Goal: Task Accomplishment & Management: Manage account settings

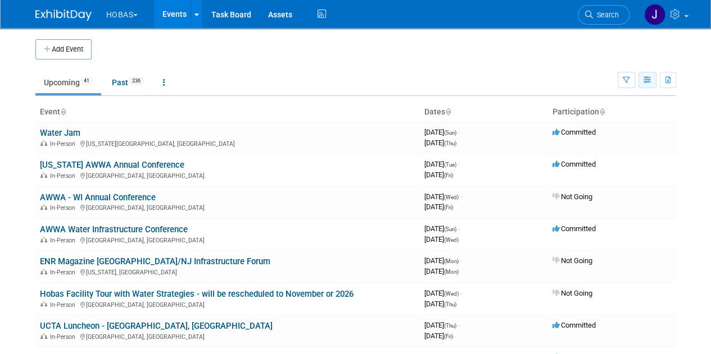
click at [644, 81] on icon "button" at bounding box center [647, 80] width 8 height 7
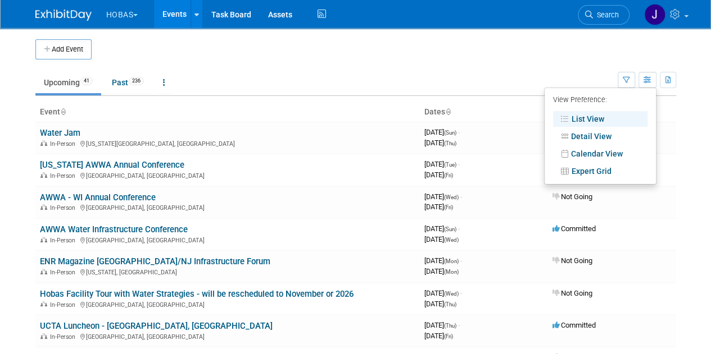
click at [588, 121] on link "List View" at bounding box center [600, 119] width 94 height 16
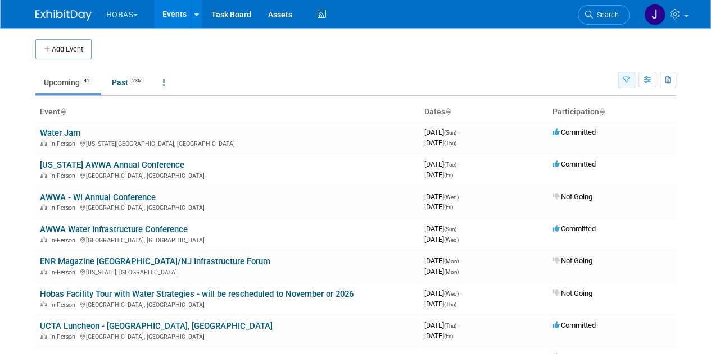
click at [628, 79] on icon "button" at bounding box center [625, 80] width 7 height 7
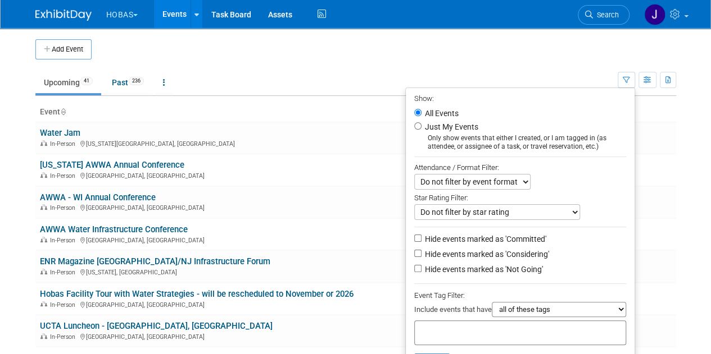
click at [340, 79] on ul "Upcoming 41 Past 236 All Events 277 Past and Upcoming Grouped Annually Events g…" at bounding box center [326, 83] width 582 height 25
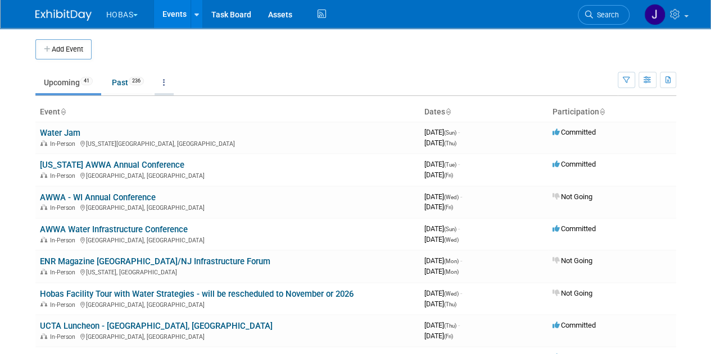
click at [167, 89] on link at bounding box center [163, 82] width 19 height 21
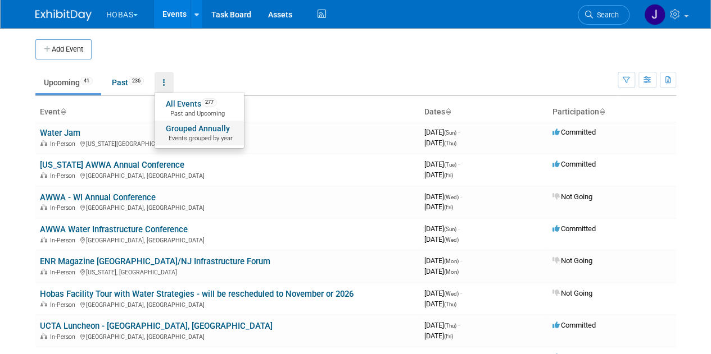
click at [192, 141] on span "Events grouped by year" at bounding box center [199, 138] width 67 height 9
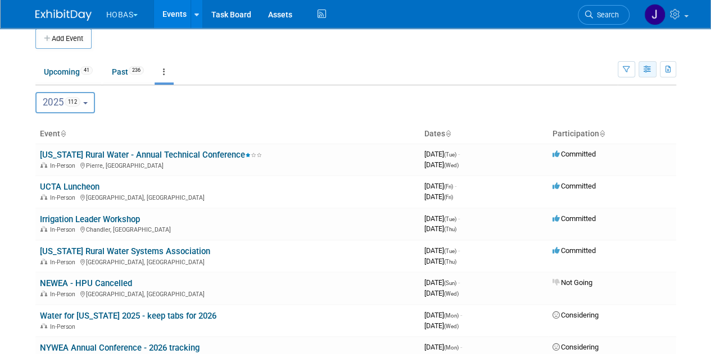
scroll to position [13, 0]
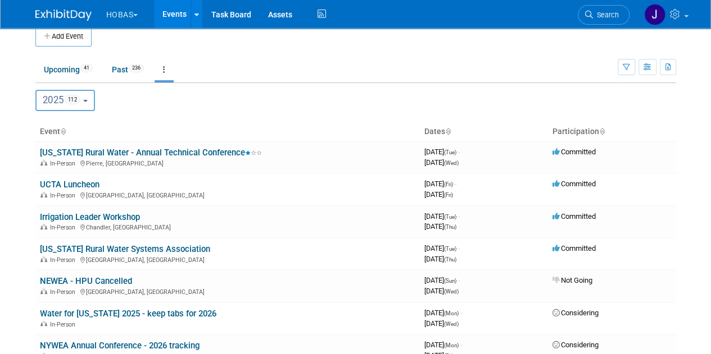
click at [615, 132] on th "Participation" at bounding box center [612, 131] width 128 height 19
drag, startPoint x: 615, startPoint y: 131, endPoint x: 322, endPoint y: 125, distance: 292.2
click at [322, 125] on th "Event" at bounding box center [227, 131] width 384 height 19
click at [648, 71] on button "button" at bounding box center [647, 67] width 18 height 16
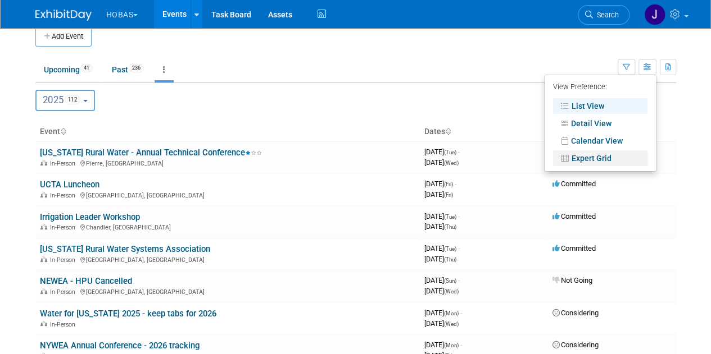
drag, startPoint x: 575, startPoint y: 160, endPoint x: 565, endPoint y: 152, distance: 12.8
click at [567, 157] on icon at bounding box center [565, 158] width 12 height 8
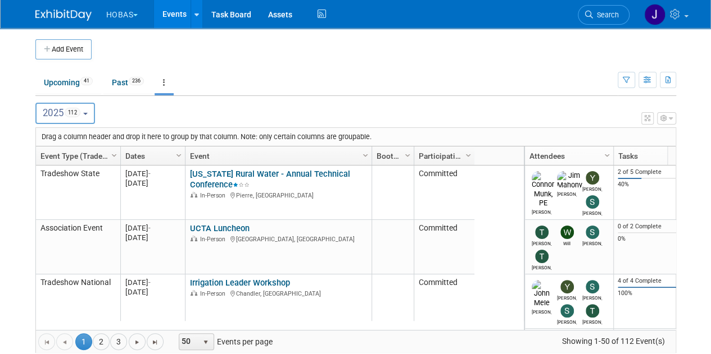
drag, startPoint x: 418, startPoint y: 151, endPoint x: 366, endPoint y: 148, distance: 52.3
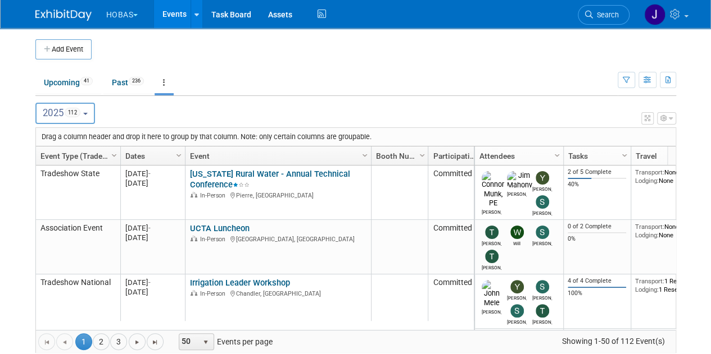
drag, startPoint x: 412, startPoint y: 153, endPoint x: 426, endPoint y: 151, distance: 14.2
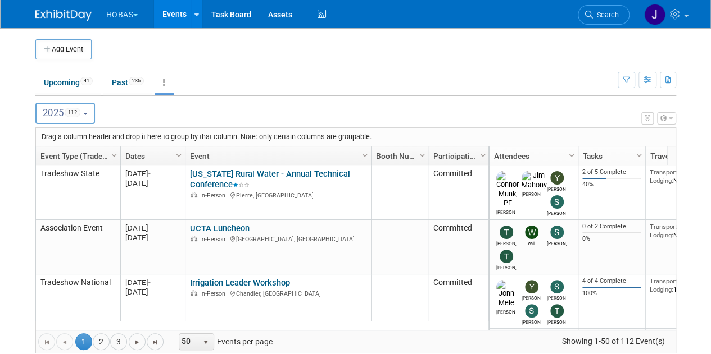
click at [665, 119] on icon "button" at bounding box center [663, 118] width 7 height 7
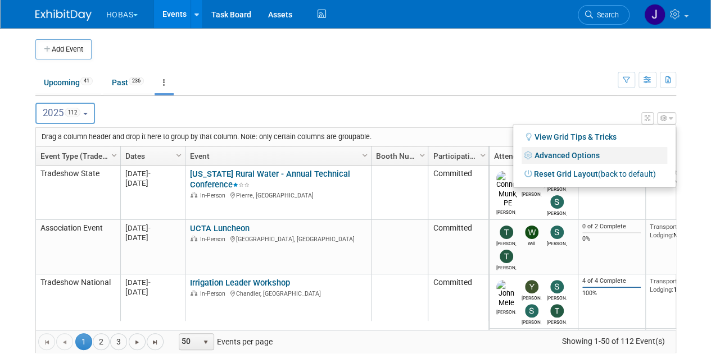
click at [556, 154] on link "Advanced Options" at bounding box center [593, 155] width 145 height 17
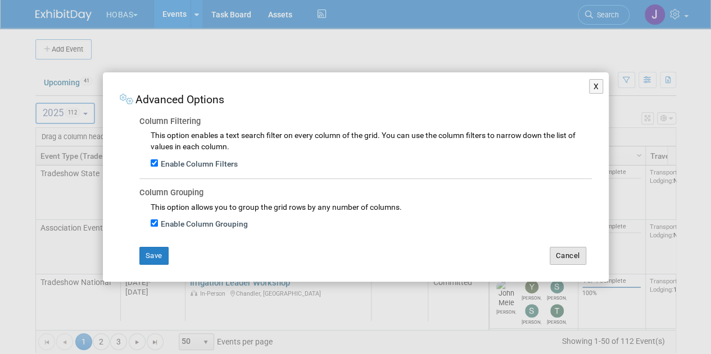
click at [571, 252] on button "Cancel" at bounding box center [567, 256] width 37 height 18
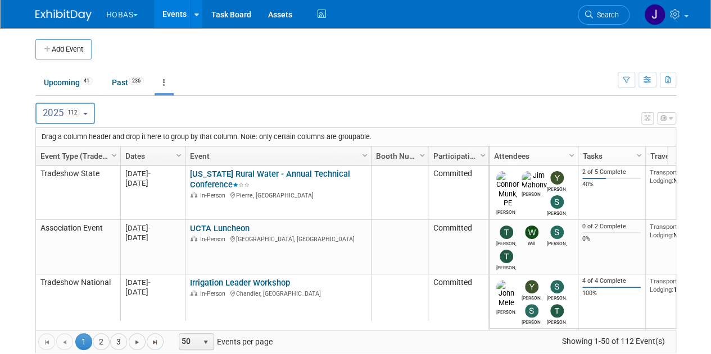
click at [650, 121] on button "button" at bounding box center [647, 118] width 12 height 12
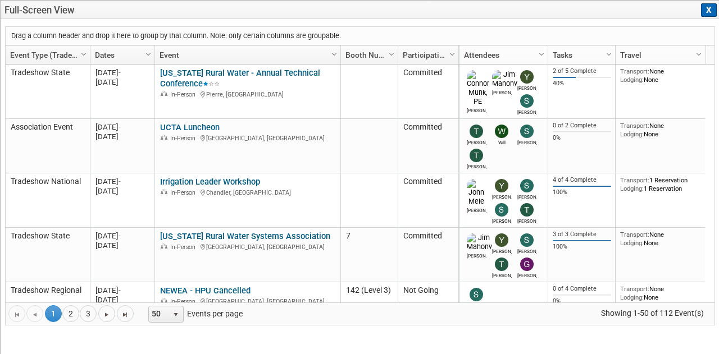
click at [704, 8] on button "X" at bounding box center [709, 9] width 16 height 13
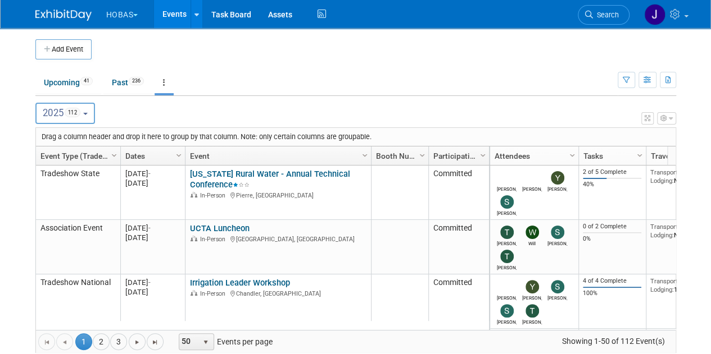
click at [668, 122] on button "button" at bounding box center [666, 118] width 19 height 12
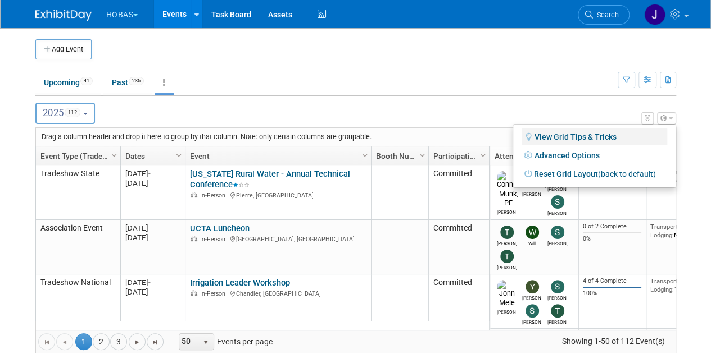
click at [568, 139] on link "View Grid Tips & Tricks" at bounding box center [593, 137] width 145 height 17
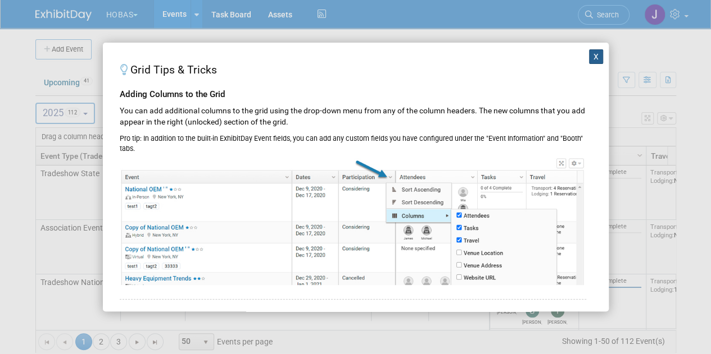
click at [589, 56] on button "X" at bounding box center [596, 56] width 15 height 15
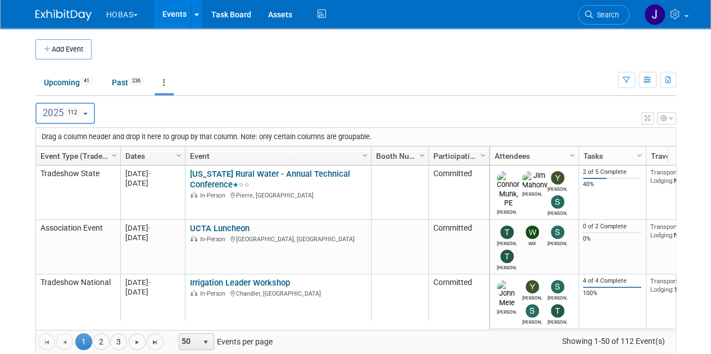
drag, startPoint x: 338, startPoint y: 153, endPoint x: 315, endPoint y: 152, distance: 23.1
click at [315, 152] on link "Event" at bounding box center [277, 156] width 174 height 19
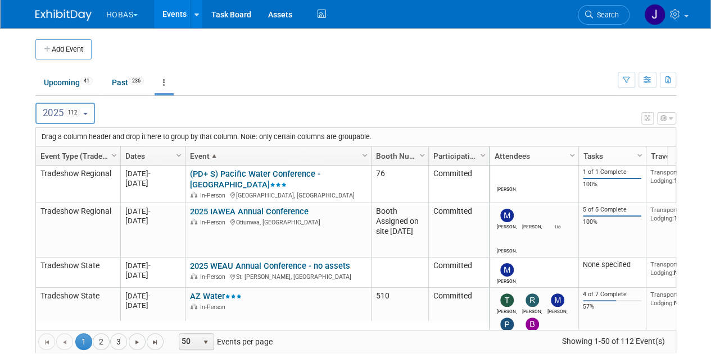
click at [69, 154] on link "Event Type (Tradeshow National, Regional, State, Sponsorship, Assoc Event)" at bounding box center [76, 156] width 72 height 19
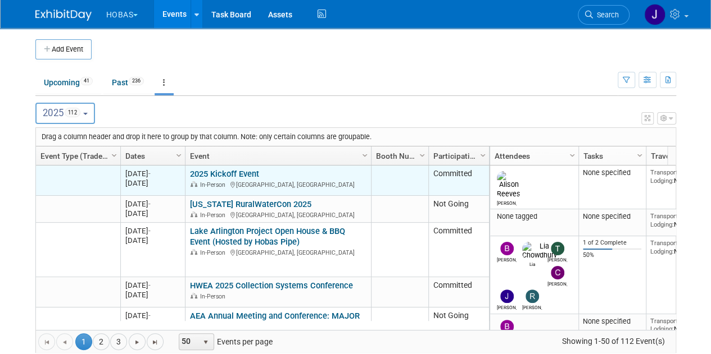
click at [106, 180] on td at bounding box center [78, 181] width 84 height 30
click at [88, 176] on td at bounding box center [78, 181] width 84 height 30
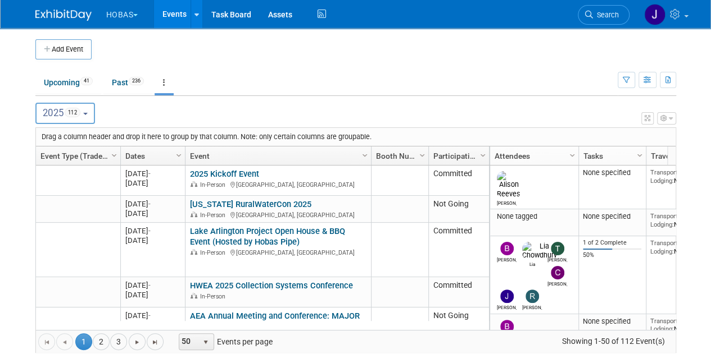
click at [221, 174] on link "2025 Kickoff Event" at bounding box center [224, 174] width 69 height 10
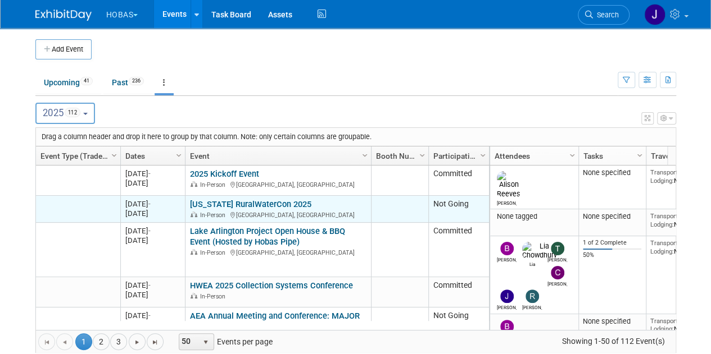
click at [233, 204] on link "[US_STATE] RuralWaterCon 2025" at bounding box center [250, 204] width 121 height 10
click at [229, 205] on link "[US_STATE] RuralWaterCon 2025" at bounding box center [250, 204] width 121 height 10
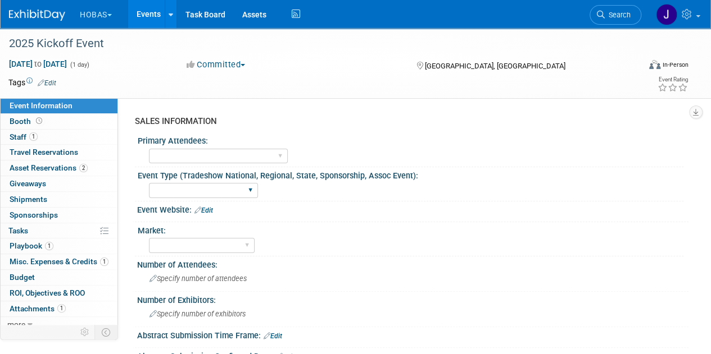
click at [180, 181] on div "Tradeshow International Tradeshow National Tradeshow Regional Tradeshow State S…" at bounding box center [203, 190] width 109 height 21
click at [176, 188] on select "Tradeshow International Tradeshow National Tradeshow Regional Tradeshow State S…" at bounding box center [203, 190] width 109 height 15
click at [394, 226] on div "Market:" at bounding box center [410, 229] width 545 height 14
click at [273, 177] on div "Event Type (Tradeshow National, Regional, State, Sponsorship, Assoc Event):" at bounding box center [410, 174] width 545 height 14
drag, startPoint x: 411, startPoint y: 162, endPoint x: 412, endPoint y: 155, distance: 6.8
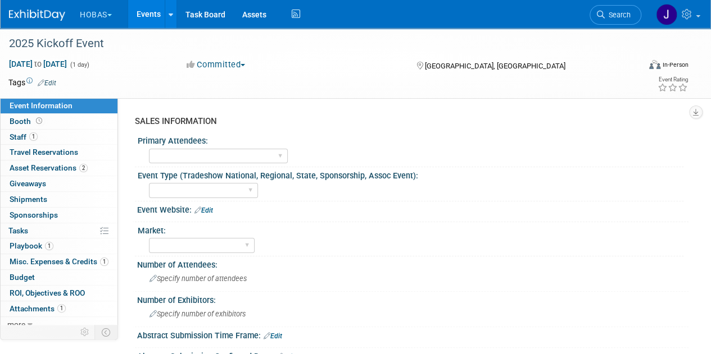
click at [412, 158] on div "Owners Engineers Contractors Owners/Engineers Owners, Engineers & Contractors" at bounding box center [416, 155] width 534 height 18
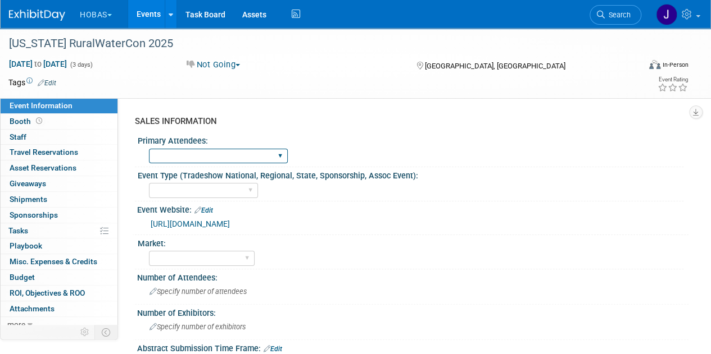
click at [206, 153] on select "Owners Engineers Contractors Owners/Engineers Owners, Engineers & Contractors" at bounding box center [218, 156] width 139 height 15
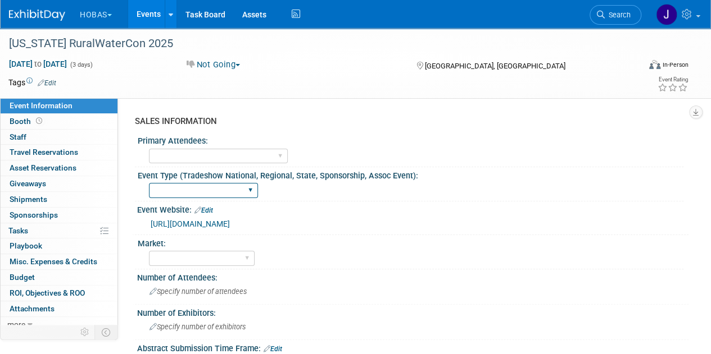
click at [204, 189] on select "Tradeshow International Tradeshow National Tradeshow Regional Tradeshow State S…" at bounding box center [203, 190] width 109 height 15
select select "Tradeshow State"
click at [149, 183] on select "Tradeshow International Tradeshow National Tradeshow Regional Tradeshow State S…" at bounding box center [203, 190] width 109 height 15
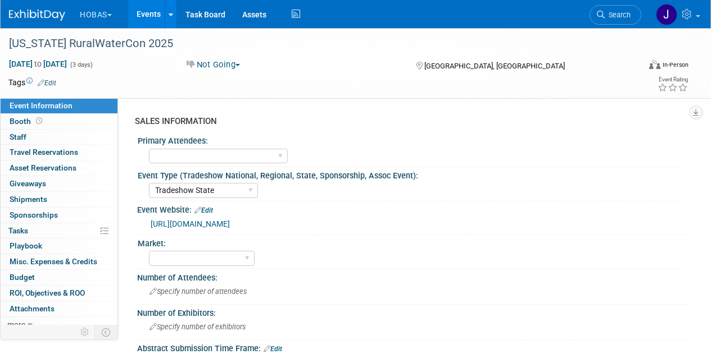
select select "Tradeshow State"
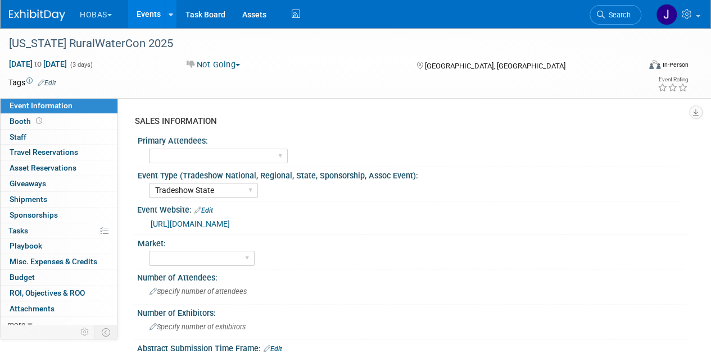
click at [317, 207] on div "Event Website: Edit" at bounding box center [412, 209] width 551 height 15
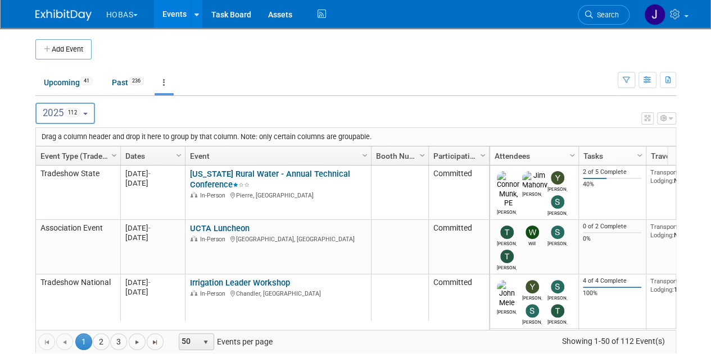
click at [91, 157] on link "Event Type (Tradeshow National, Regional, State, Sponsorship, Assoc Event)" at bounding box center [76, 156] width 72 height 19
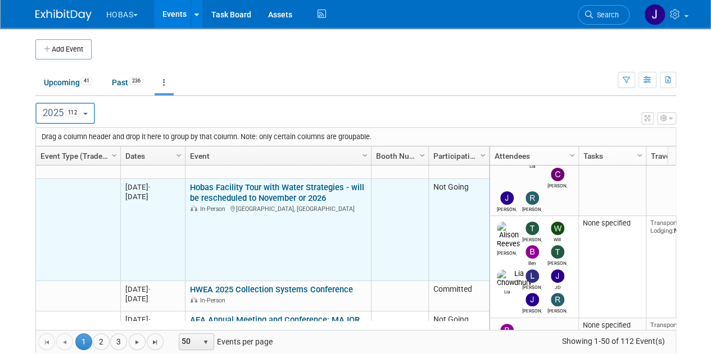
scroll to position [107, 0]
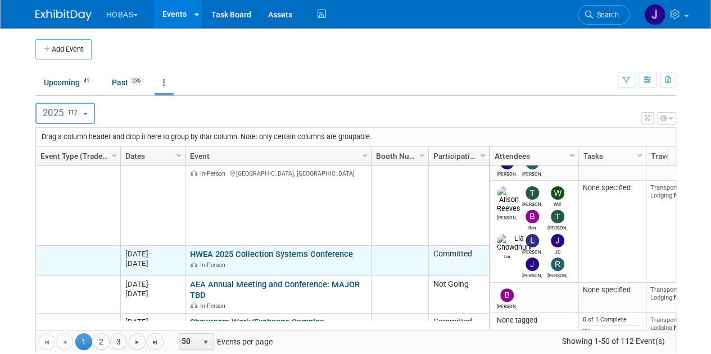
click at [218, 254] on link "HWEA 2025 Collection Systems Conference" at bounding box center [271, 254] width 163 height 10
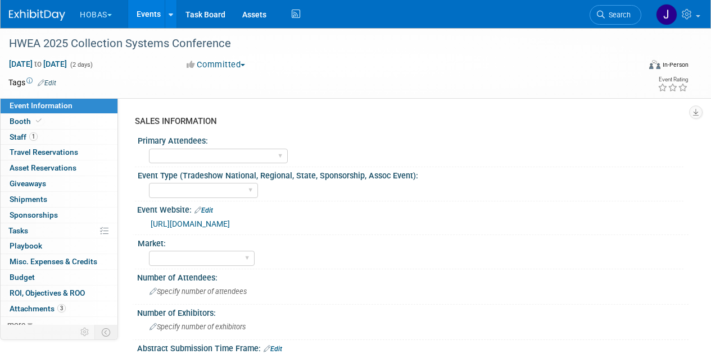
select select "Exhibiting and Sponsoring"
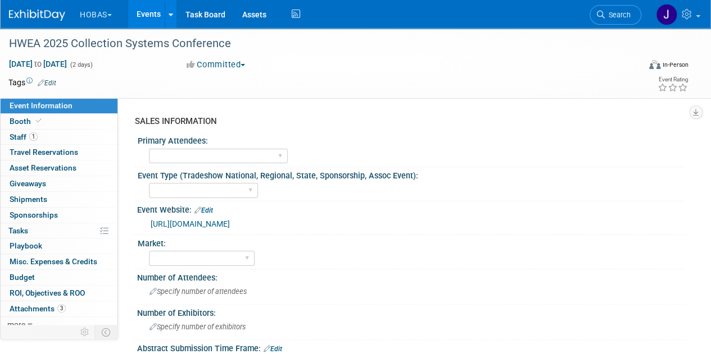
click at [179, 225] on link "https://www.hwea.org/" at bounding box center [190, 224] width 79 height 9
click at [202, 196] on select "Tradeshow International Tradeshow National Tradeshow Regional Tradeshow State S…" at bounding box center [203, 190] width 109 height 15
select select "Tradeshow State"
click at [149, 183] on select "Tradeshow International Tradeshow National Tradeshow Regional Tradeshow State S…" at bounding box center [203, 190] width 109 height 15
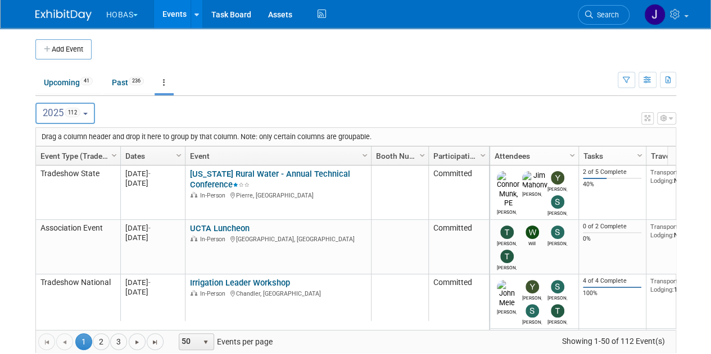
click at [83, 150] on link "Event Type (Tradeshow National, Regional, State, Sponsorship, Assoc Event)" at bounding box center [76, 156] width 72 height 19
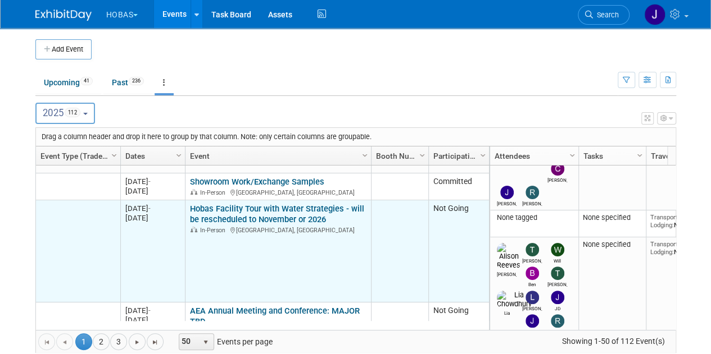
scroll to position [98, 0]
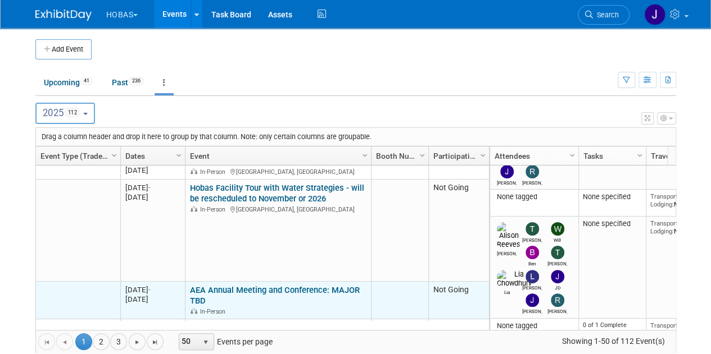
click at [215, 289] on link "AEA Annual Meeting and Conference: MAJOR TBD" at bounding box center [275, 295] width 170 height 21
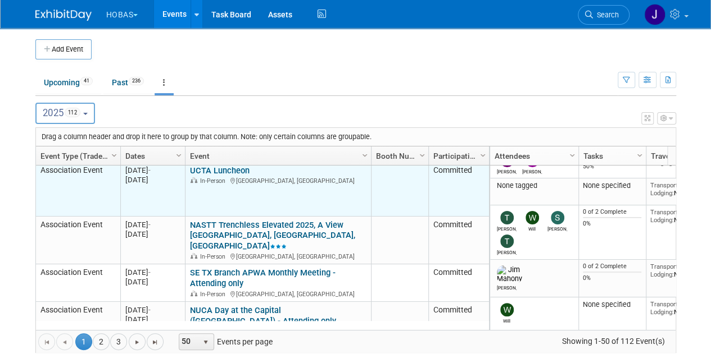
scroll to position [371, 0]
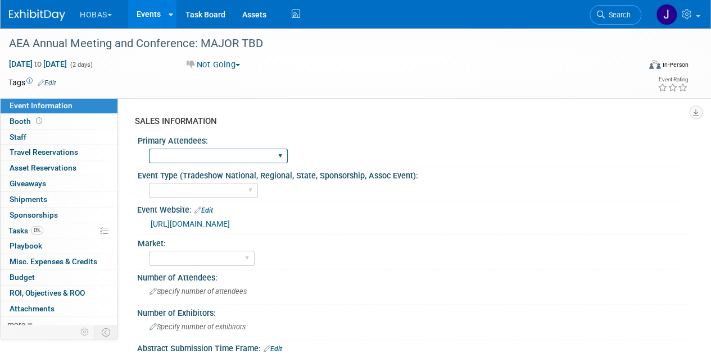
scroll to position [3, 0]
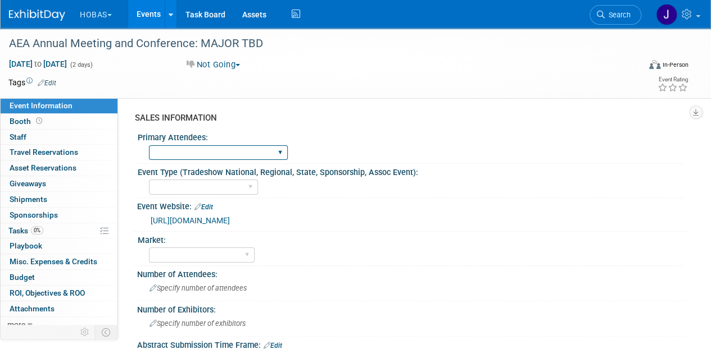
click at [174, 158] on select "Owners Engineers Contractors Owners/Engineers Owners, Engineers & Contractors" at bounding box center [218, 152] width 139 height 15
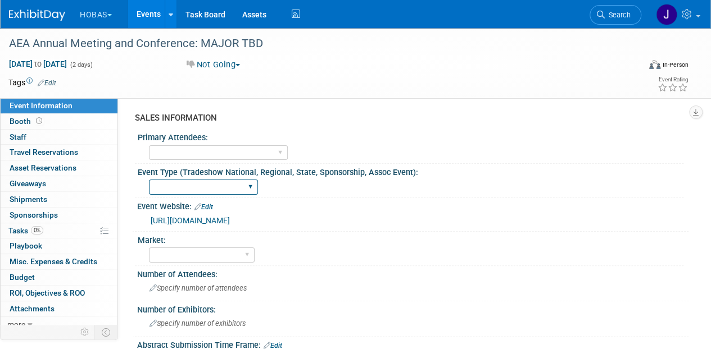
click at [172, 185] on select "Tradeshow International Tradeshow National Tradeshow Regional Tradeshow State S…" at bounding box center [203, 187] width 109 height 15
click at [309, 188] on div "Tradeshow International Tradeshow National Tradeshow Regional Tradeshow State S…" at bounding box center [416, 186] width 534 height 18
click at [230, 216] on link "[URL][DOMAIN_NAME]" at bounding box center [190, 220] width 79 height 9
click at [195, 187] on select "Tradeshow International Tradeshow National Tradeshow Regional Tradeshow State S…" at bounding box center [203, 187] width 109 height 15
select select "Tradeshow State"
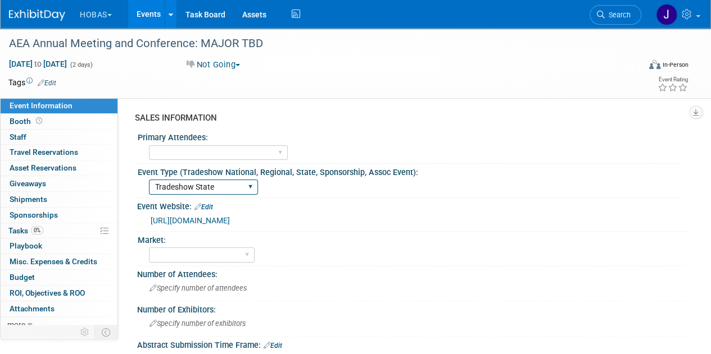
click at [149, 180] on select "Tradeshow International Tradeshow National Tradeshow Regional Tradeshow State S…" at bounding box center [203, 187] width 109 height 15
click at [331, 141] on div "Primary Attendees:" at bounding box center [410, 136] width 545 height 14
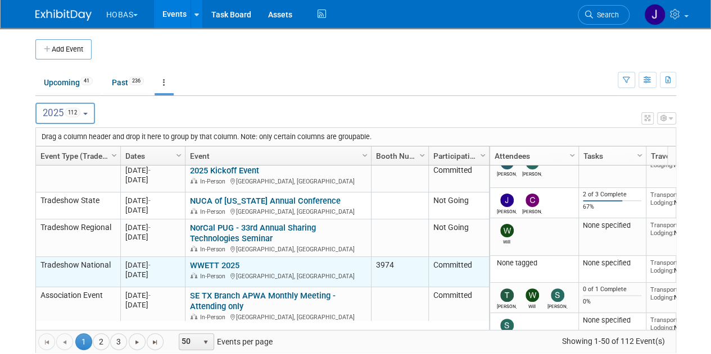
scroll to position [470, 0]
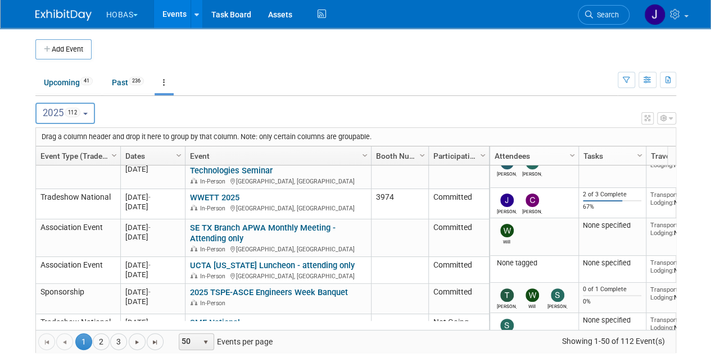
click at [83, 152] on link "Event Type (Tradeshow National, Regional, State, Sponsorship, Assoc Event)" at bounding box center [76, 156] width 72 height 19
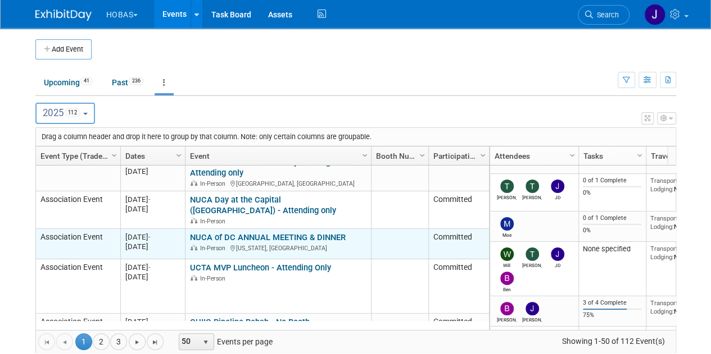
scroll to position [0, 0]
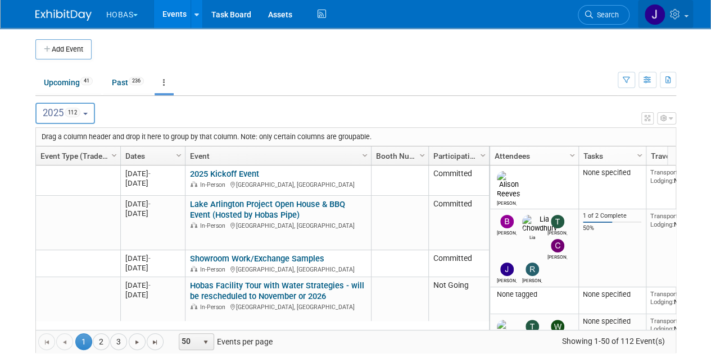
click at [676, 10] on icon at bounding box center [676, 14] width 13 height 10
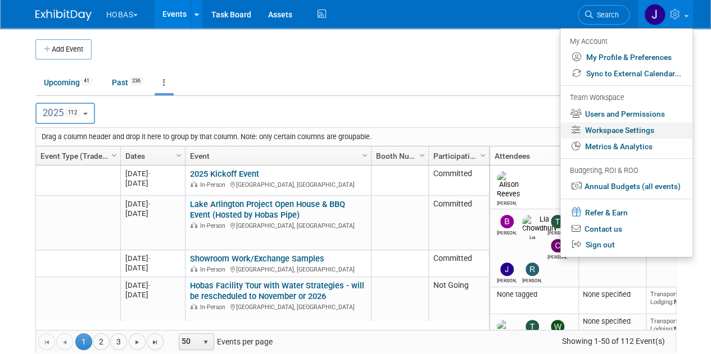
click at [602, 129] on link "Workspace Settings" at bounding box center [626, 130] width 132 height 16
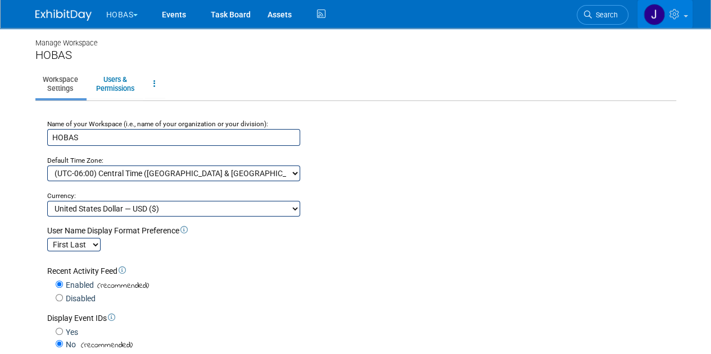
click at [682, 22] on link at bounding box center [664, 14] width 55 height 28
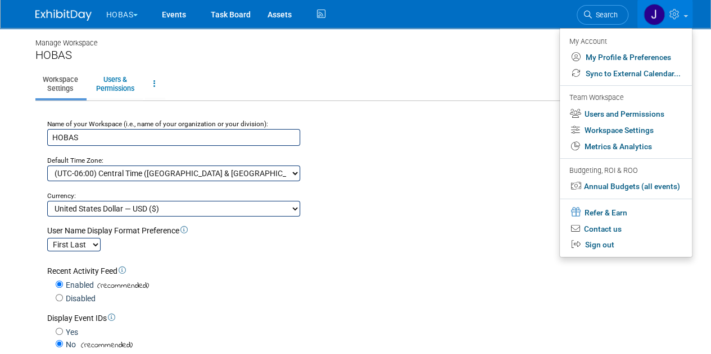
drag, startPoint x: 419, startPoint y: 69, endPoint x: 356, endPoint y: 60, distance: 63.5
click at [417, 69] on div "Manage Workspace HOBAS Workspace Settings Users & Permissions Workspace Logs Na…" at bounding box center [355, 355] width 657 height 654
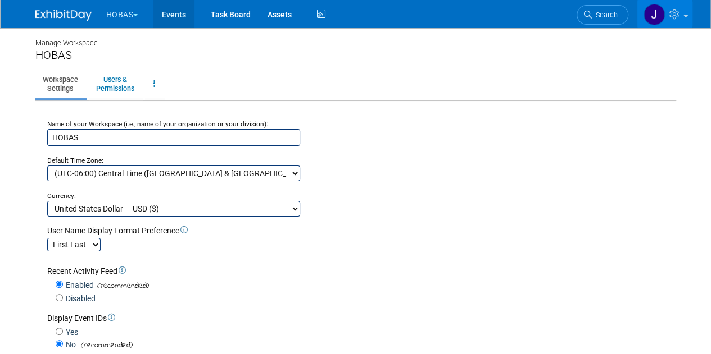
click at [177, 13] on link "Events" at bounding box center [173, 14] width 41 height 28
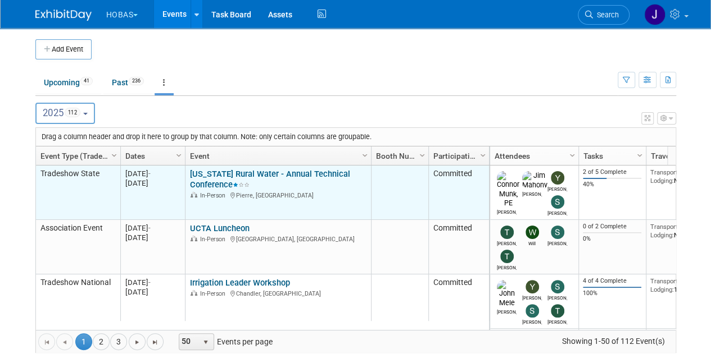
click at [224, 169] on link "[US_STATE] Rural Water - Annual Technical Conference" at bounding box center [270, 179] width 160 height 21
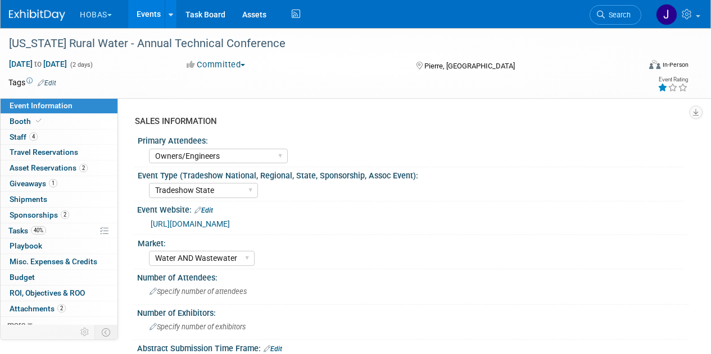
select select "Owners/Engineers"
select select "Tradeshow State"
select select "Water AND Wastewater"
select select "Exhibiting"
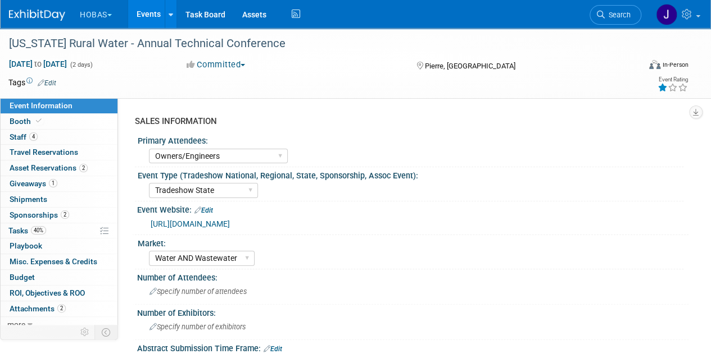
click at [47, 83] on link "Edit" at bounding box center [47, 83] width 19 height 8
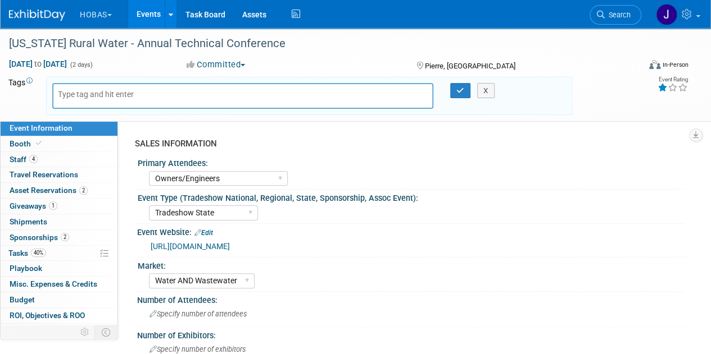
click at [319, 144] on div "SALES INFORMATION" at bounding box center [407, 144] width 545 height 12
click at [227, 217] on select "Tradeshow International Tradeshow National Tradeshow Regional Tradeshow State S…" at bounding box center [203, 213] width 109 height 15
click at [484, 92] on button "X" at bounding box center [485, 91] width 17 height 16
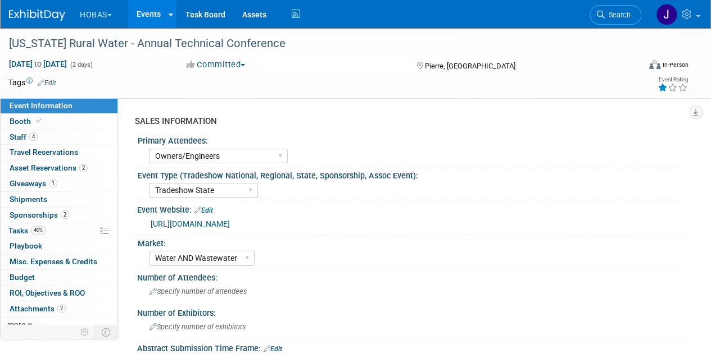
scroll to position [4, 0]
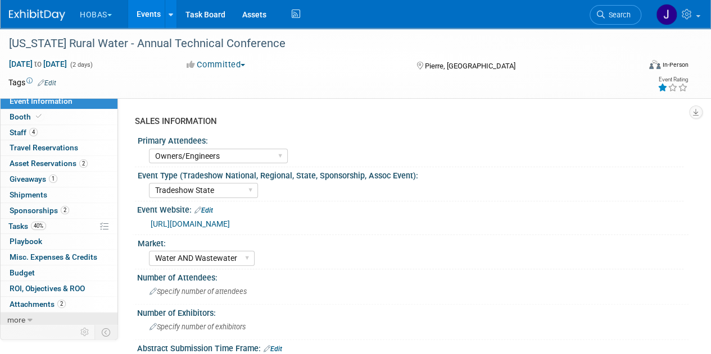
click at [19, 317] on span "more" at bounding box center [16, 320] width 18 height 9
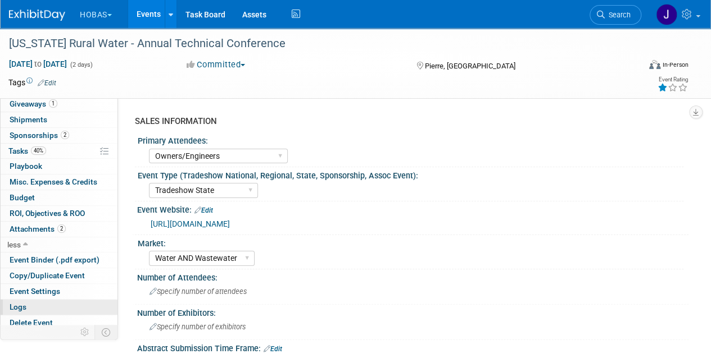
scroll to position [82, 0]
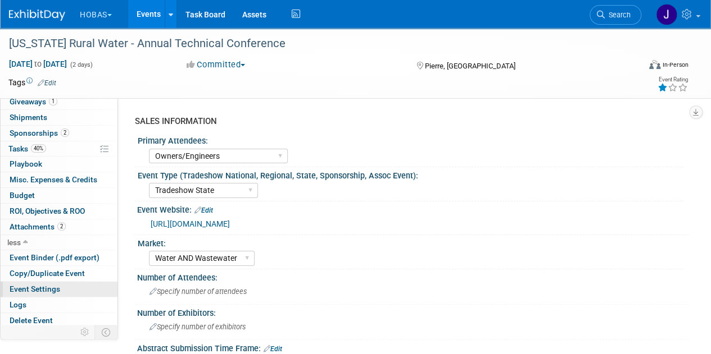
click at [35, 289] on span "Event Settings" at bounding box center [35, 289] width 51 height 9
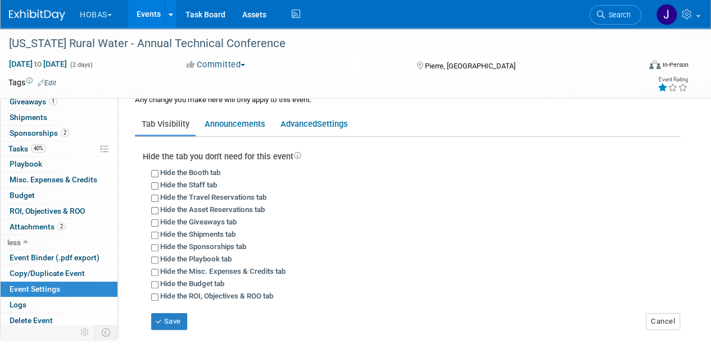
scroll to position [0, 0]
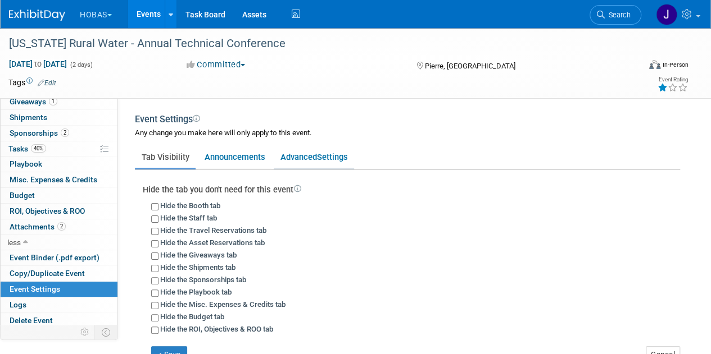
click at [286, 159] on link "Advanced Settings" at bounding box center [314, 157] width 80 height 21
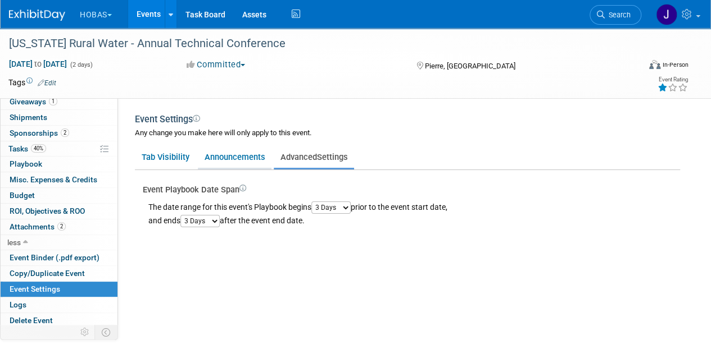
click at [234, 158] on link "Announcements" at bounding box center [235, 157] width 74 height 21
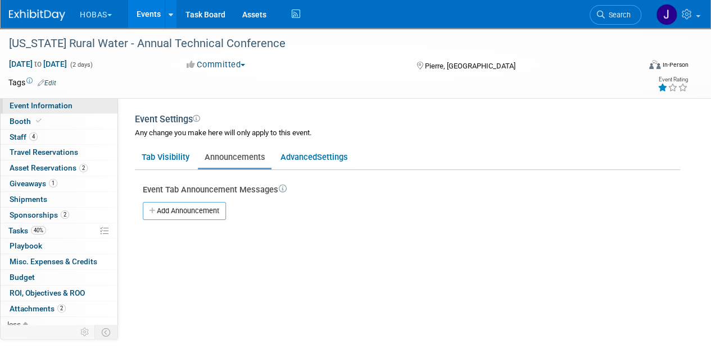
click at [30, 106] on span "Event Information" at bounding box center [41, 105] width 63 height 9
select select "Owners/Engineers"
select select "Tradeshow State"
select select "Water AND Wastewater"
select select "Exhibiting"
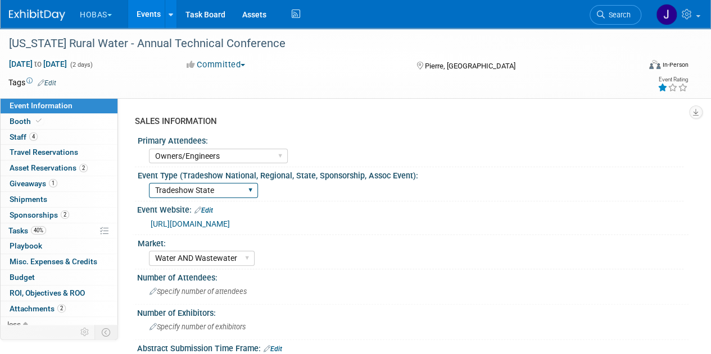
click at [186, 189] on select "Tradeshow International Tradeshow National Tradeshow Regional Tradeshow State S…" at bounding box center [203, 190] width 109 height 15
click at [290, 178] on div "Event Type (Tradeshow National, Regional, State, Sponsorship, Assoc Event):" at bounding box center [410, 174] width 545 height 14
drag, startPoint x: 220, startPoint y: 187, endPoint x: 192, endPoint y: 189, distance: 28.7
click at [192, 189] on select "Tradeshow International Tradeshow National Tradeshow Regional Tradeshow State S…" at bounding box center [203, 190] width 109 height 15
click at [338, 192] on div "Tradeshow International Tradeshow National Tradeshow Regional Tradeshow State S…" at bounding box center [416, 189] width 534 height 18
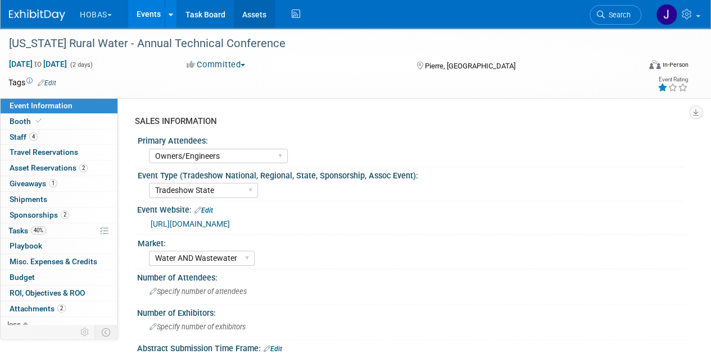
click at [251, 16] on link "Assets" at bounding box center [254, 14] width 41 height 28
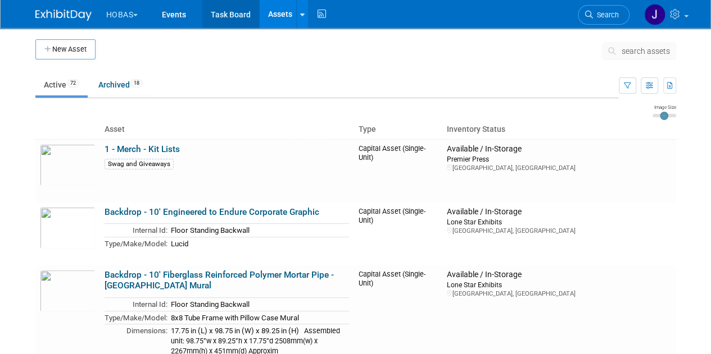
click at [235, 15] on link "Task Board" at bounding box center [230, 14] width 57 height 28
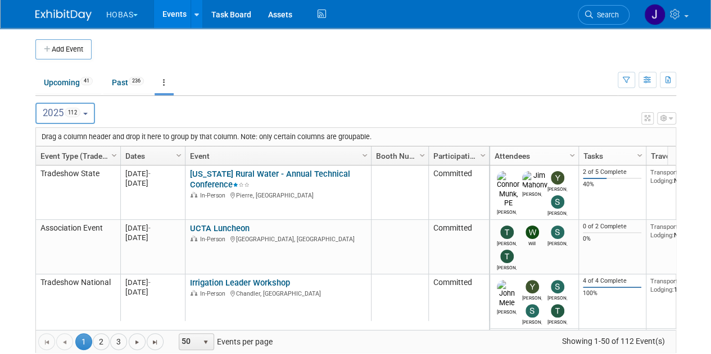
click at [27, 71] on div "Add Event New Event Duplicate Event Warning There is another event in your work…" at bounding box center [355, 202] width 657 height 348
click at [679, 17] on icon at bounding box center [676, 14] width 13 height 10
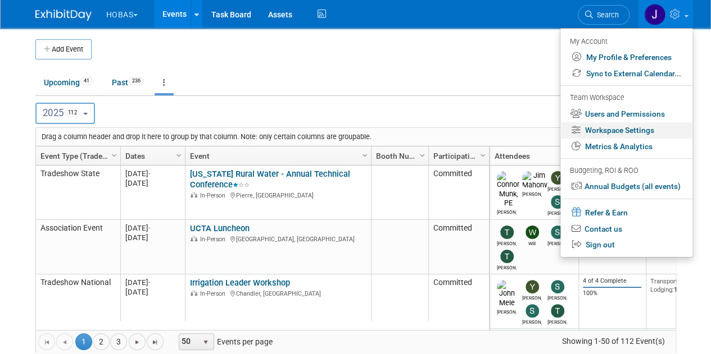
click at [634, 134] on link "Workspace Settings" at bounding box center [626, 130] width 132 height 16
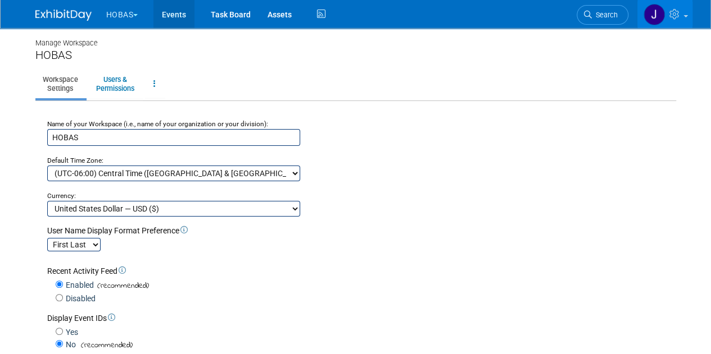
click at [175, 16] on link "Events" at bounding box center [173, 14] width 41 height 28
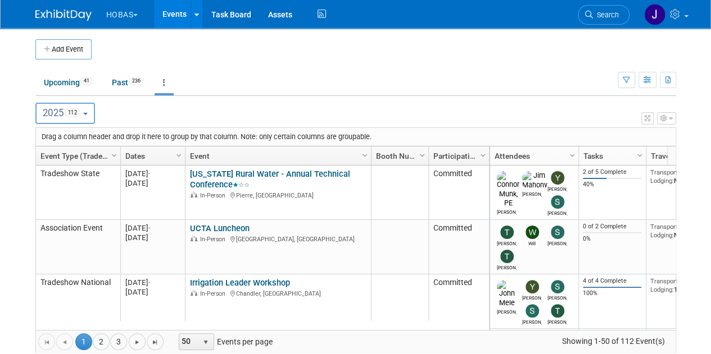
click at [61, 115] on span "2025 112" at bounding box center [62, 112] width 38 height 11
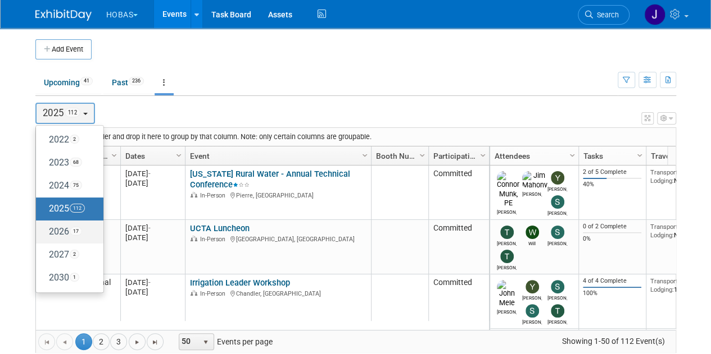
click at [48, 226] on label "2026 17" at bounding box center [67, 232] width 51 height 19
click at [45, 228] on input "2026 17" at bounding box center [41, 231] width 7 height 7
select select "2026"
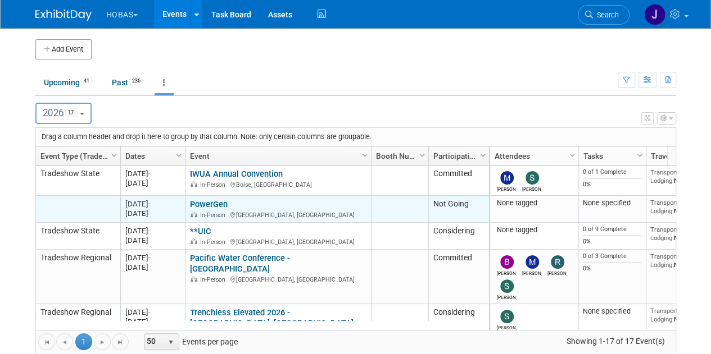
click at [199, 201] on link "PowerGen" at bounding box center [209, 204] width 38 height 10
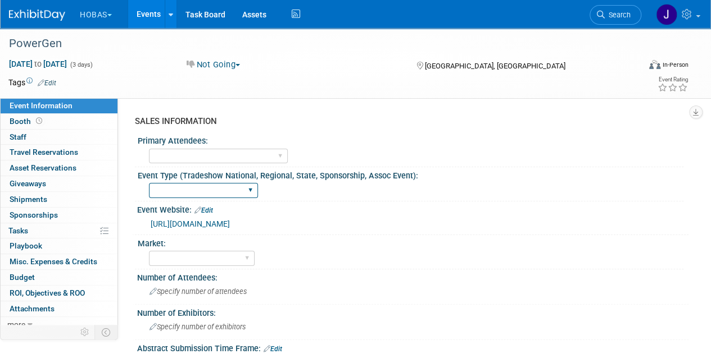
click at [198, 186] on select "Tradeshow International Tradeshow National Tradeshow Regional Tradeshow State S…" at bounding box center [203, 190] width 109 height 15
select select "Tradeshow National"
click at [149, 183] on select "Tradeshow International Tradeshow National Tradeshow Regional Tradeshow State S…" at bounding box center [203, 190] width 109 height 15
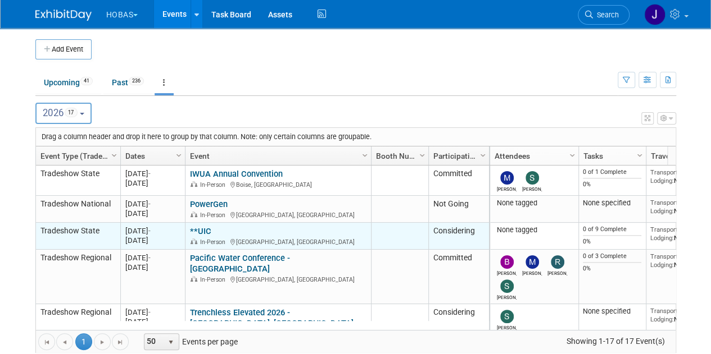
scroll to position [123, 0]
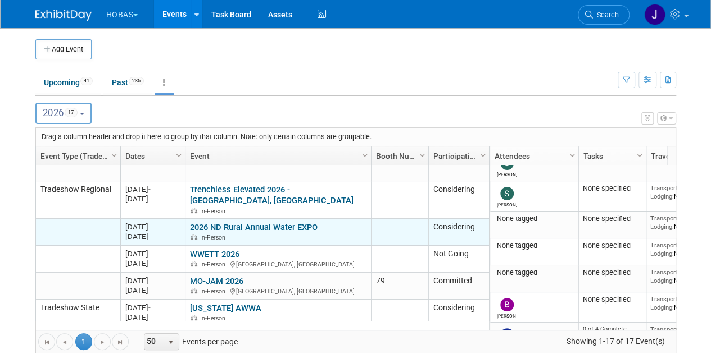
click at [253, 222] on link "2026 ND Rural Annual Water EXPO" at bounding box center [254, 227] width 128 height 10
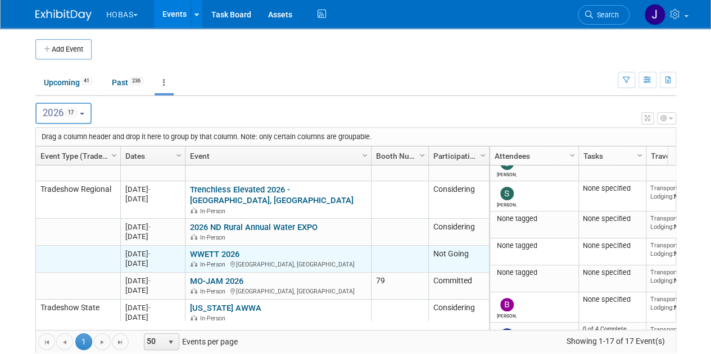
click at [220, 249] on link "WWETT 2026" at bounding box center [214, 254] width 49 height 10
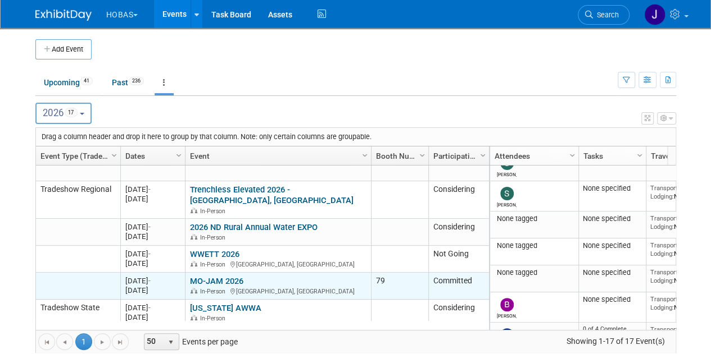
click at [226, 276] on link "MO-JAM 2026" at bounding box center [216, 281] width 53 height 10
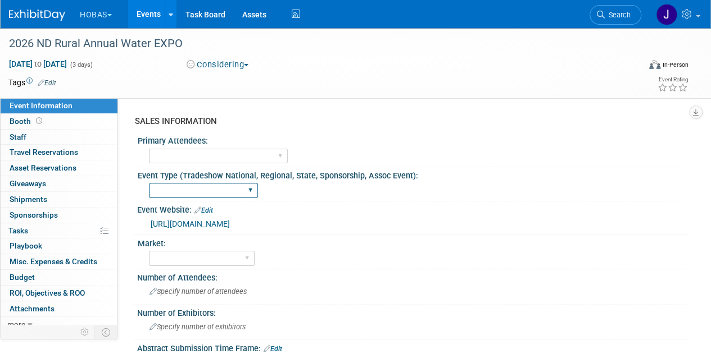
click at [181, 189] on select "Tradeshow International Tradeshow National Tradeshow Regional Tradeshow State S…" at bounding box center [203, 190] width 109 height 15
select select "Tradeshow State"
click at [149, 183] on select "Tradeshow International Tradeshow National Tradeshow Regional Tradeshow State S…" at bounding box center [203, 190] width 109 height 15
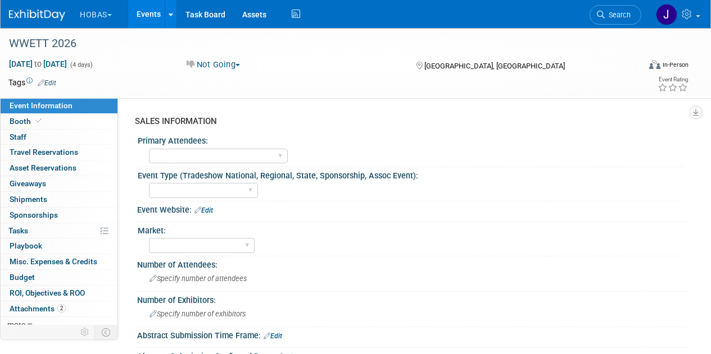
select select "Cancelled"
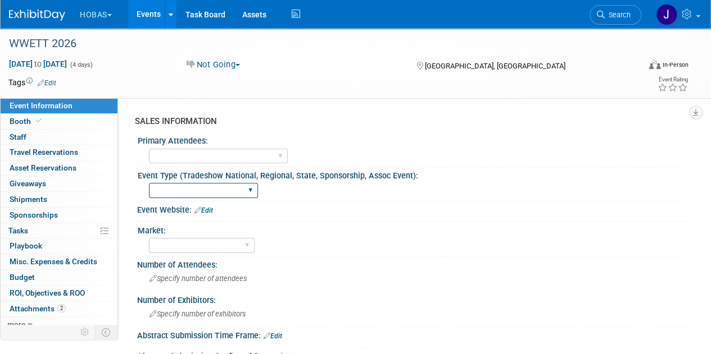
click at [190, 186] on select "Tradeshow International Tradeshow National Tradeshow Regional Tradeshow State S…" at bounding box center [203, 190] width 109 height 15
select select "Tradeshow National"
click at [149, 183] on select "Tradeshow International Tradeshow National Tradeshow Regional Tradeshow State S…" at bounding box center [203, 190] width 109 height 15
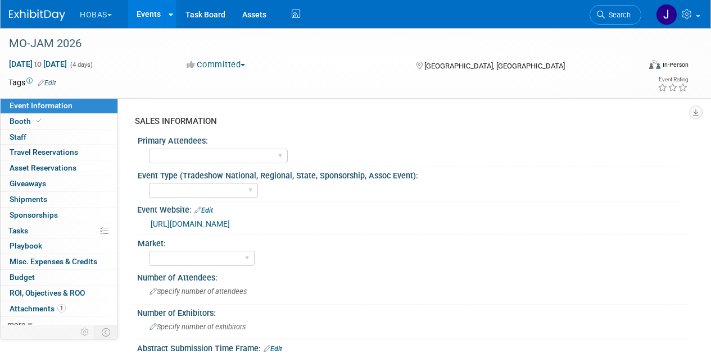
select select "Exhibiting"
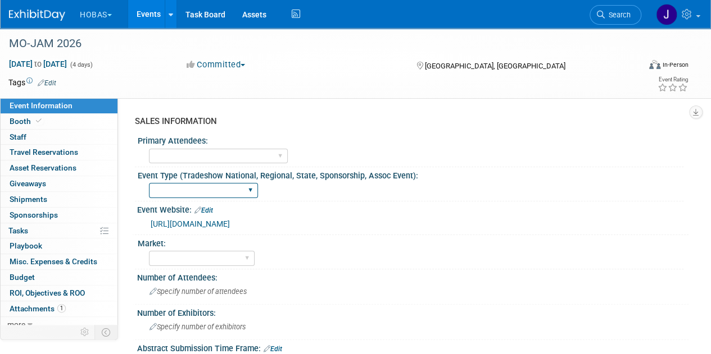
click at [180, 190] on select "Tradeshow International Tradeshow National Tradeshow Regional Tradeshow State S…" at bounding box center [203, 190] width 109 height 15
select select "Tradeshow State"
click at [149, 183] on select "Tradeshow International Tradeshow National Tradeshow Regional Tradeshow State S…" at bounding box center [203, 190] width 109 height 15
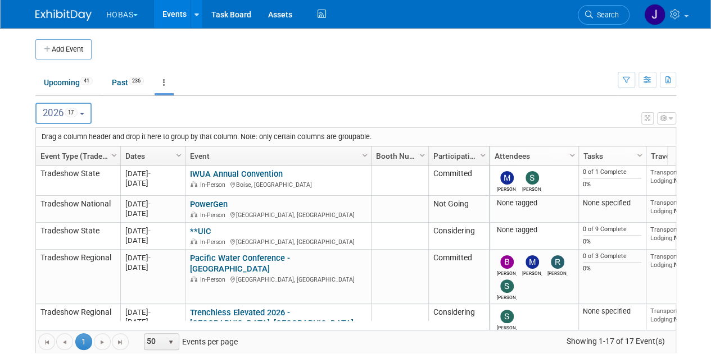
click at [94, 158] on link "Event Type (Tradeshow National, Regional, State, Sponsorship, Assoc Event)" at bounding box center [76, 156] width 72 height 19
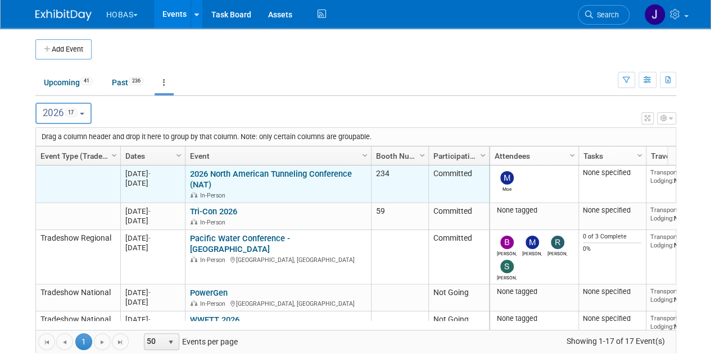
click at [245, 174] on link "2026 North American Tunneling Conference (NAT)" at bounding box center [271, 179] width 162 height 21
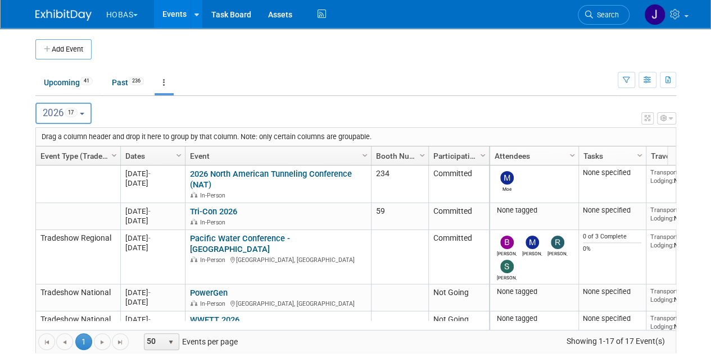
drag, startPoint x: 217, startPoint y: 212, endPoint x: 248, endPoint y: 216, distance: 31.2
click at [217, 212] on link "Tri-Con 2026" at bounding box center [213, 212] width 47 height 10
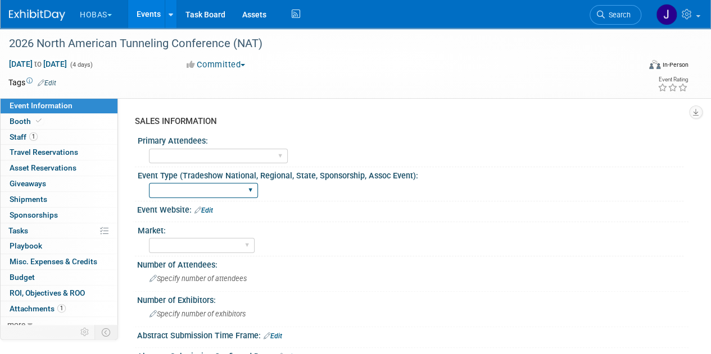
click at [191, 192] on select "Tradeshow International Tradeshow National Tradeshow Regional Tradeshow State S…" at bounding box center [203, 190] width 109 height 15
select select "Tradeshow National"
click at [149, 183] on select "Tradeshow International Tradeshow National Tradeshow Regional Tradeshow State S…" at bounding box center [203, 190] width 109 height 15
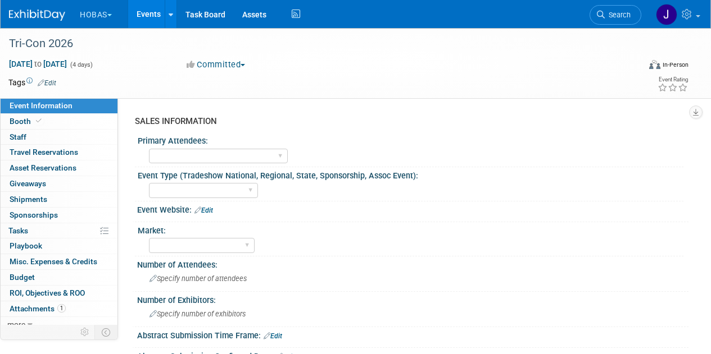
select select "Exhibiting"
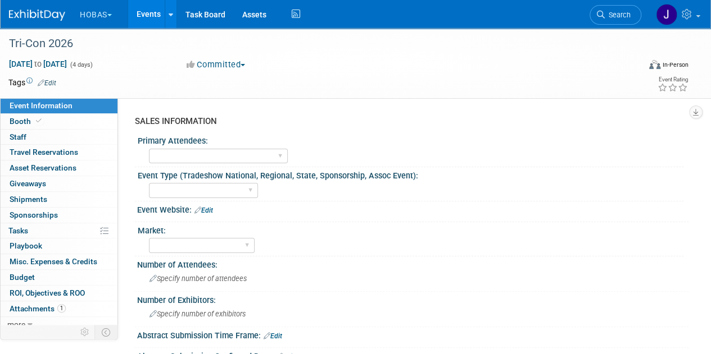
click at [289, 206] on div "Event Website: Edit" at bounding box center [412, 209] width 551 height 15
click at [182, 185] on select "Tradeshow International Tradeshow National Tradeshow Regional Tradeshow State S…" at bounding box center [203, 190] width 109 height 15
select select "Tradeshow Regional"
click at [149, 183] on select "Tradeshow International Tradeshow National Tradeshow Regional Tradeshow State S…" at bounding box center [203, 190] width 109 height 15
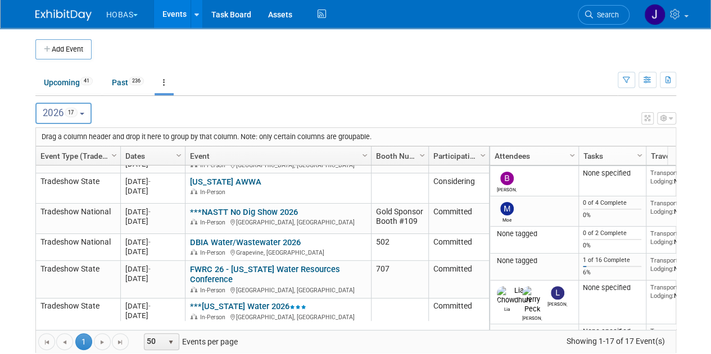
scroll to position [361, 0]
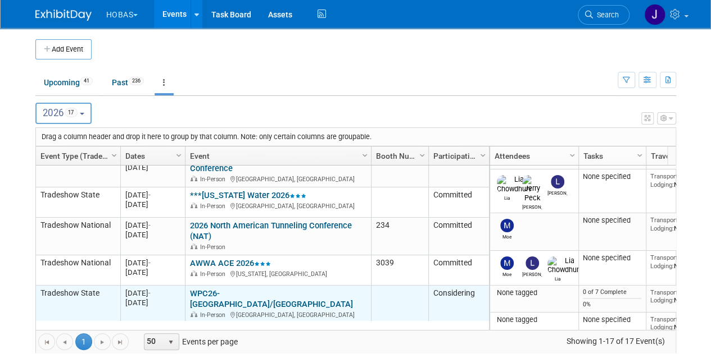
click at [208, 289] on link "WPC26- [GEOGRAPHIC_DATA]/[GEOGRAPHIC_DATA]" at bounding box center [271, 299] width 163 height 21
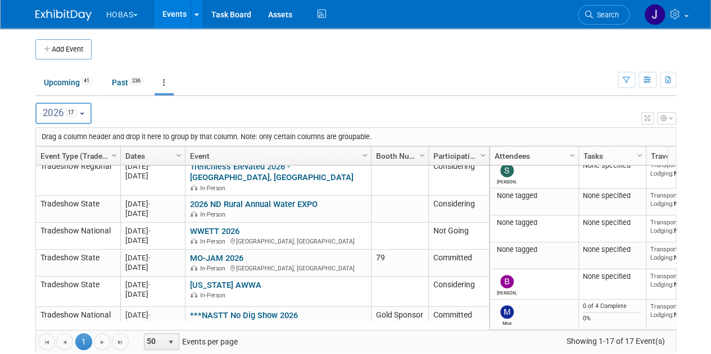
scroll to position [126, 0]
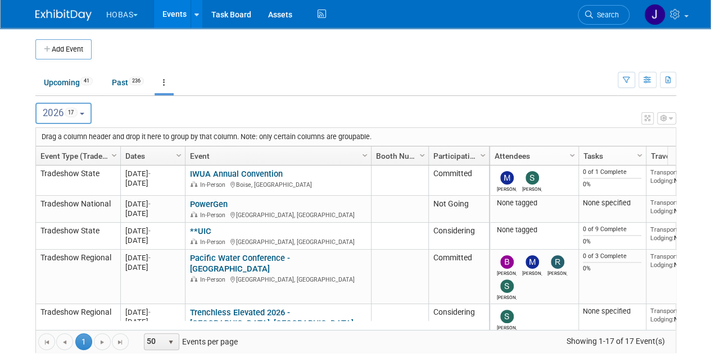
click at [673, 189] on div "Add Event New Event Duplicate Event Warning There is another event in your work…" at bounding box center [355, 202] width 657 height 348
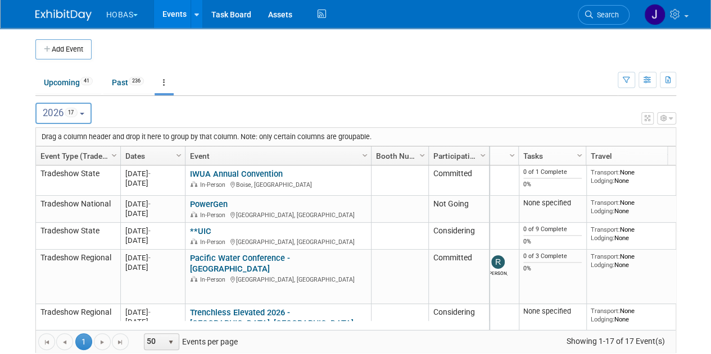
click at [253, 80] on ul "Upcoming 41 Past 236 All Events 277 Past and Upcoming Grouped Annually Events g…" at bounding box center [326, 83] width 582 height 25
click at [81, 117] on button "2026 17" at bounding box center [63, 113] width 57 height 21
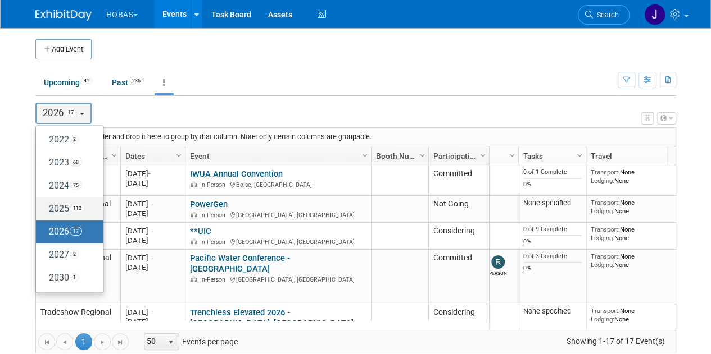
click at [54, 206] on label "2025 112" at bounding box center [67, 209] width 51 height 19
click at [45, 206] on input "2025 112" at bounding box center [41, 208] width 7 height 7
select select "2025"
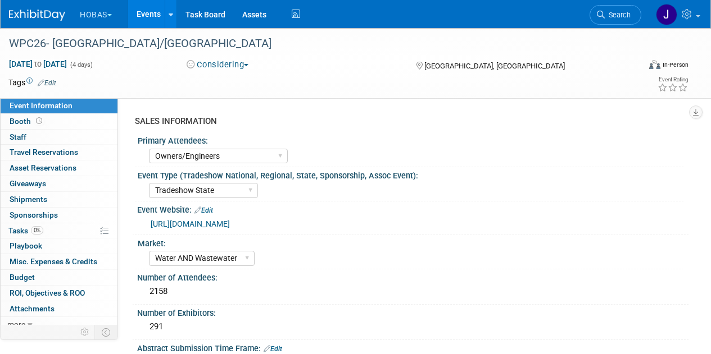
select select "Owners/Engineers"
select select "Tradeshow State"
select select "Water AND Wastewater"
select select "Exhibiting"
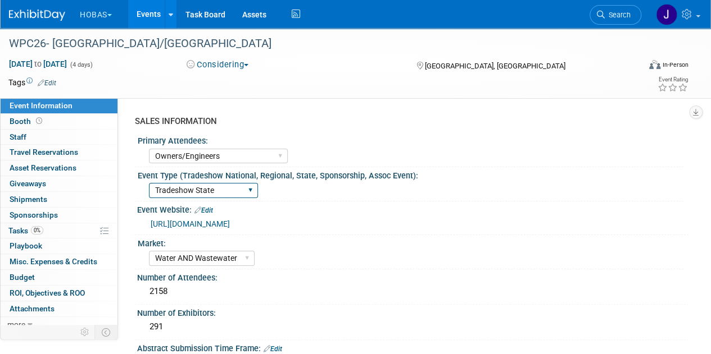
click at [206, 192] on select "Tradeshow International Tradeshow National Tradeshow Regional Tradeshow State S…" at bounding box center [203, 190] width 109 height 15
select select "Tradeshow Regional"
click at [149, 183] on select "Tradeshow International Tradeshow National Tradeshow Regional Tradeshow State S…" at bounding box center [203, 190] width 109 height 15
click at [230, 225] on link "https://kytnwpc.swoogo.com/wpc25/exhibitor-registration" at bounding box center [190, 224] width 79 height 9
click at [352, 188] on div "Tradeshow International Tradeshow National Tradeshow Regional Tradeshow State S…" at bounding box center [416, 189] width 534 height 18
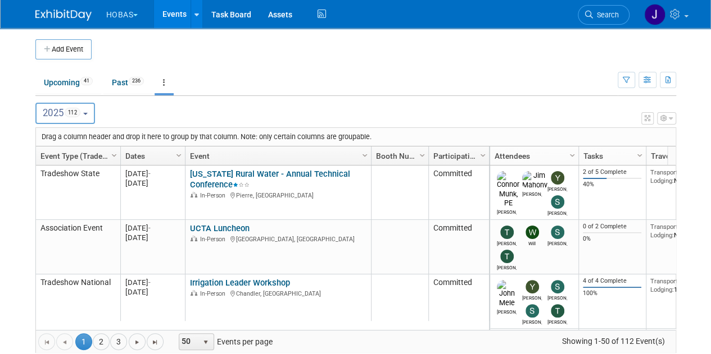
click at [82, 155] on link "Event Type (Tradeshow National, Regional, State, Sponsorship, Assoc Event)" at bounding box center [76, 156] width 72 height 19
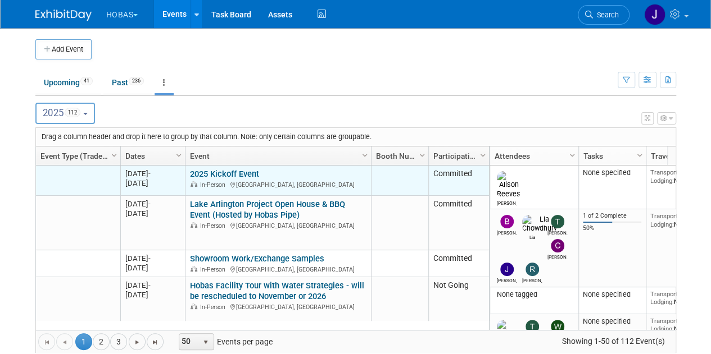
click at [218, 171] on link "2025 Kickoff Event" at bounding box center [224, 174] width 69 height 10
click at [221, 173] on link "2025 Kickoff Event" at bounding box center [224, 174] width 69 height 10
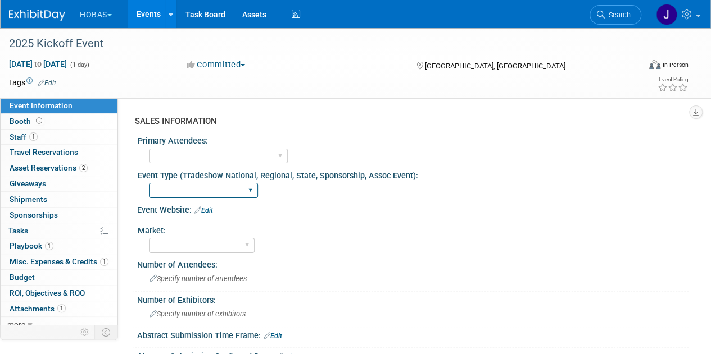
click at [162, 190] on select "Tradeshow International Tradeshow National Tradeshow Regional Tradeshow State S…" at bounding box center [203, 190] width 109 height 15
click at [366, 224] on div "Market:" at bounding box center [410, 229] width 545 height 14
drag, startPoint x: 359, startPoint y: 120, endPoint x: 346, endPoint y: 106, distance: 19.1
click at [359, 120] on div "SALES INFORMATION" at bounding box center [407, 122] width 545 height 12
click at [175, 191] on select "Tradeshow International Tradeshow National Tradeshow Regional Tradeshow State S…" at bounding box center [203, 190] width 109 height 15
